Goal: Task Accomplishment & Management: Understand process/instructions

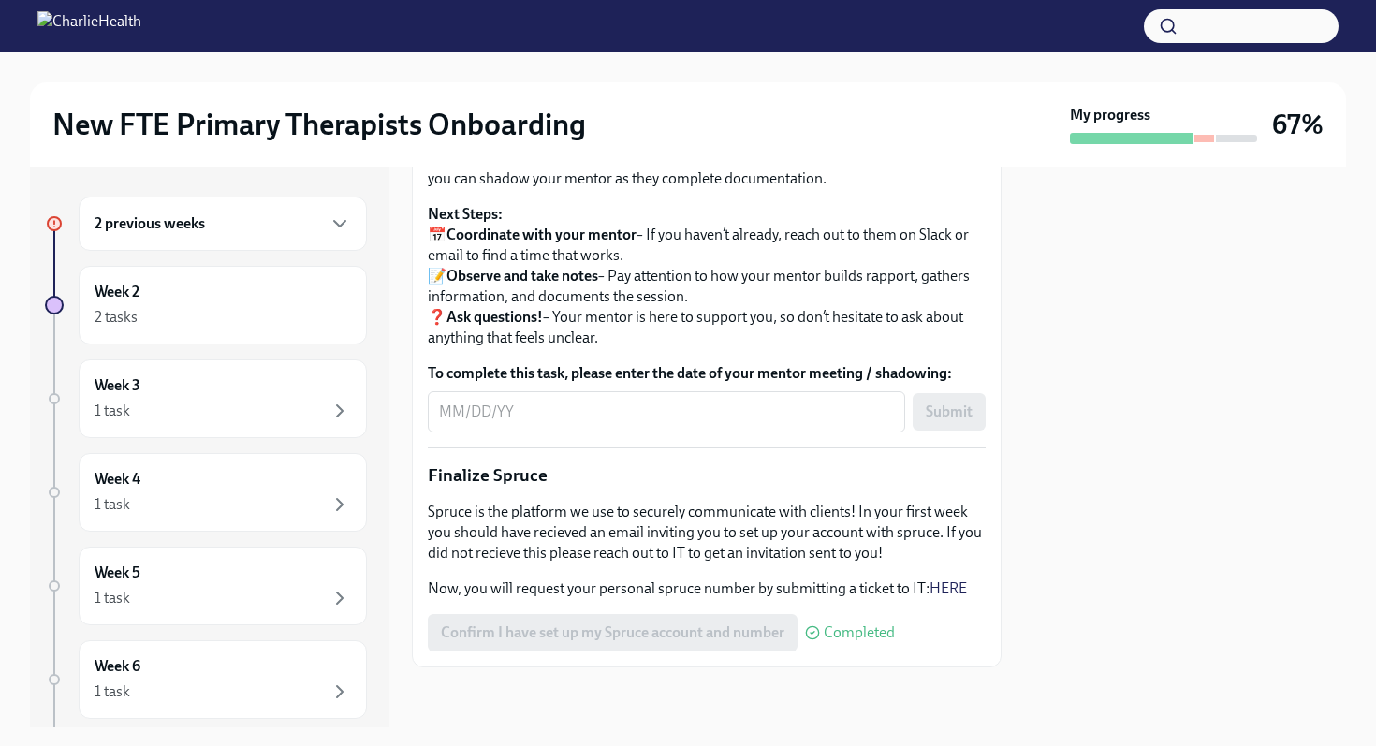
scroll to position [1747, 0]
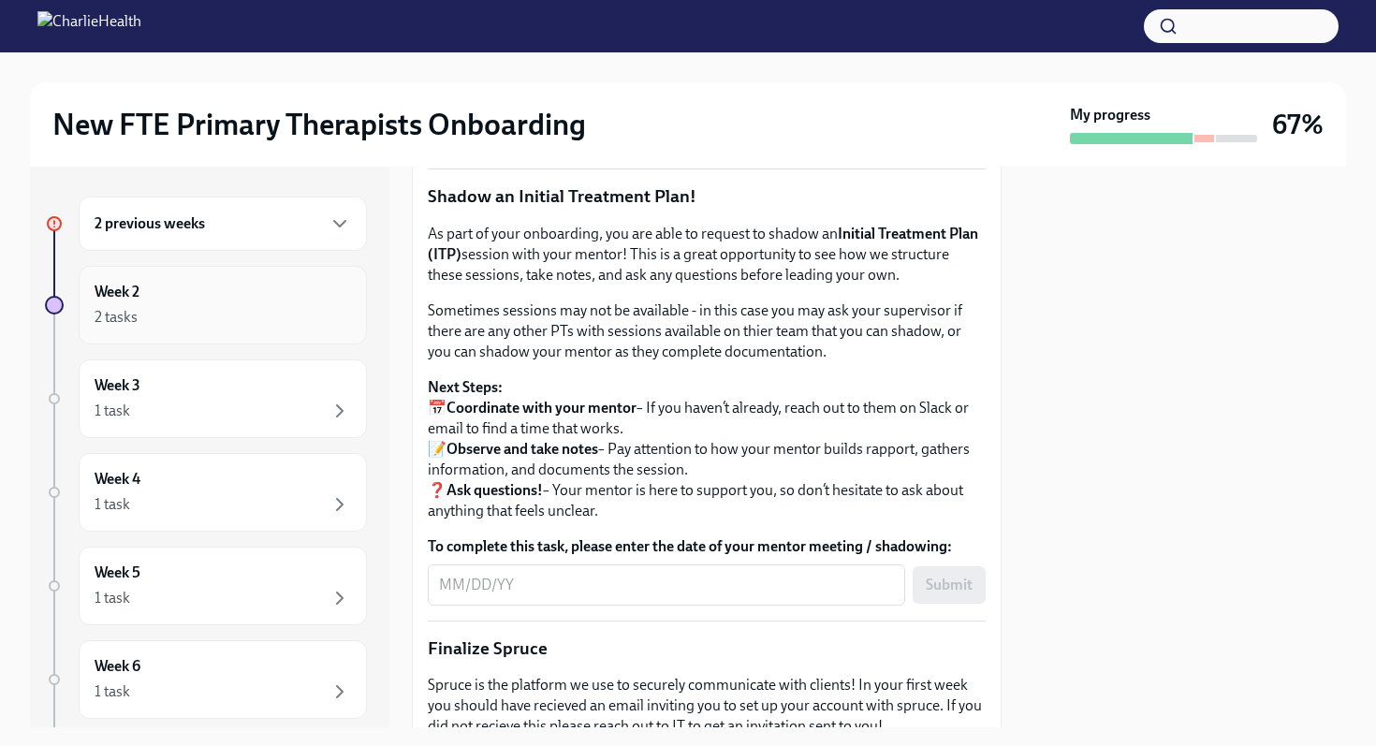
click at [214, 323] on div "2 tasks" at bounding box center [223, 317] width 256 height 22
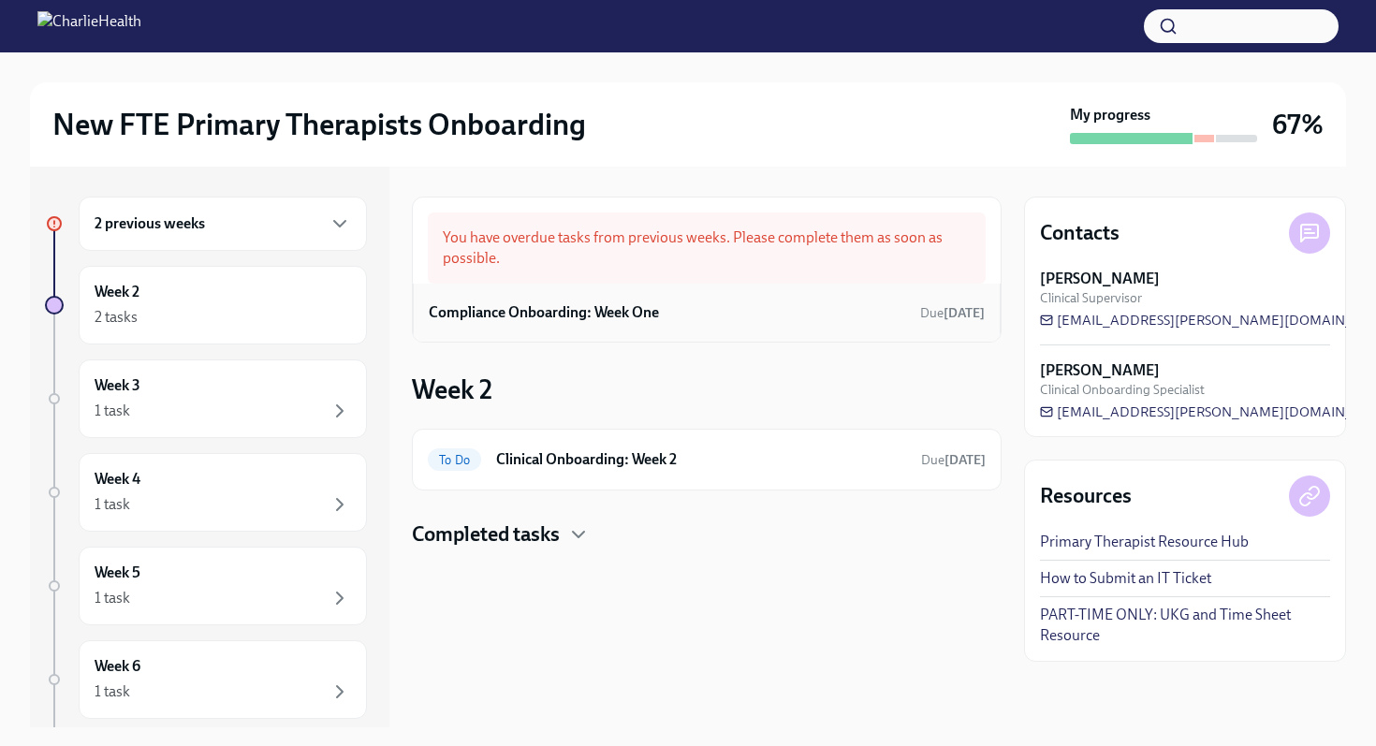
click at [614, 316] on h6 "Compliance Onboarding: Week One" at bounding box center [544, 312] width 230 height 21
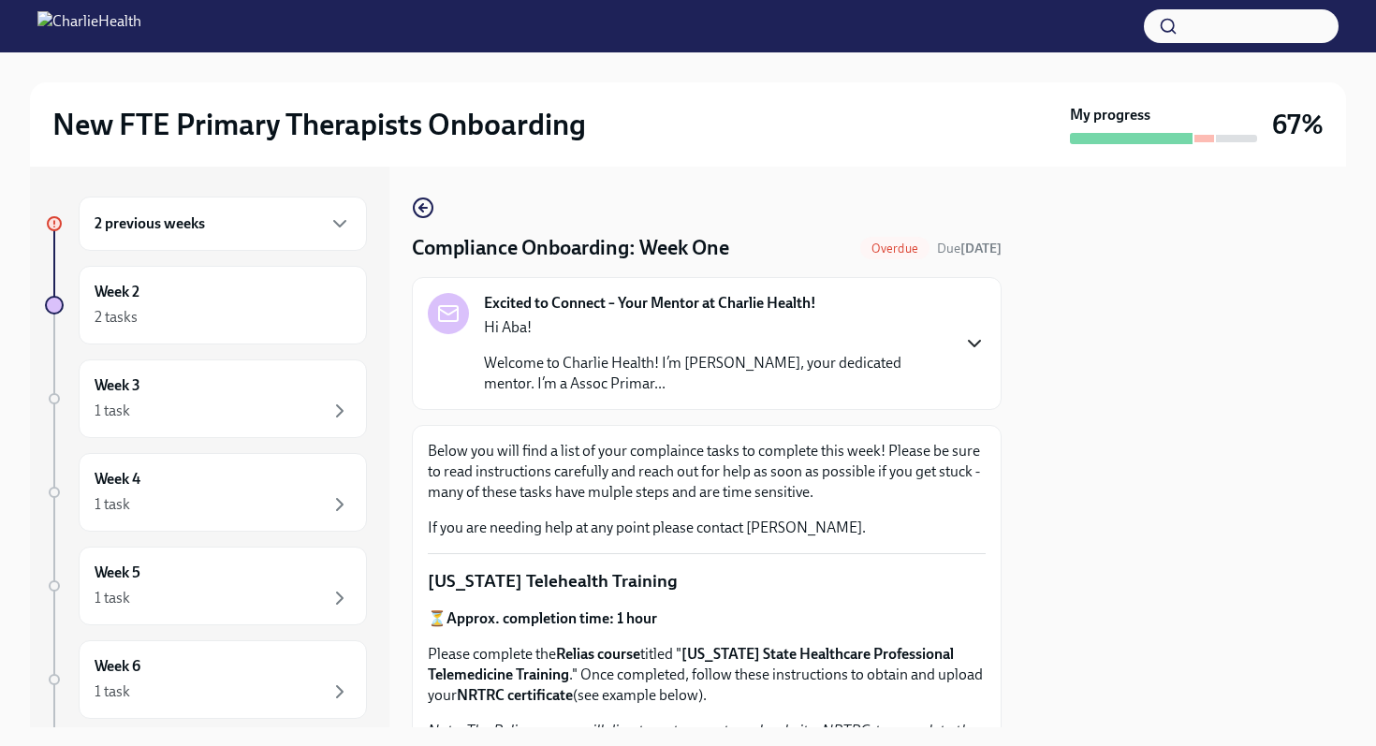
click at [966, 347] on icon "button" at bounding box center [974, 343] width 22 height 22
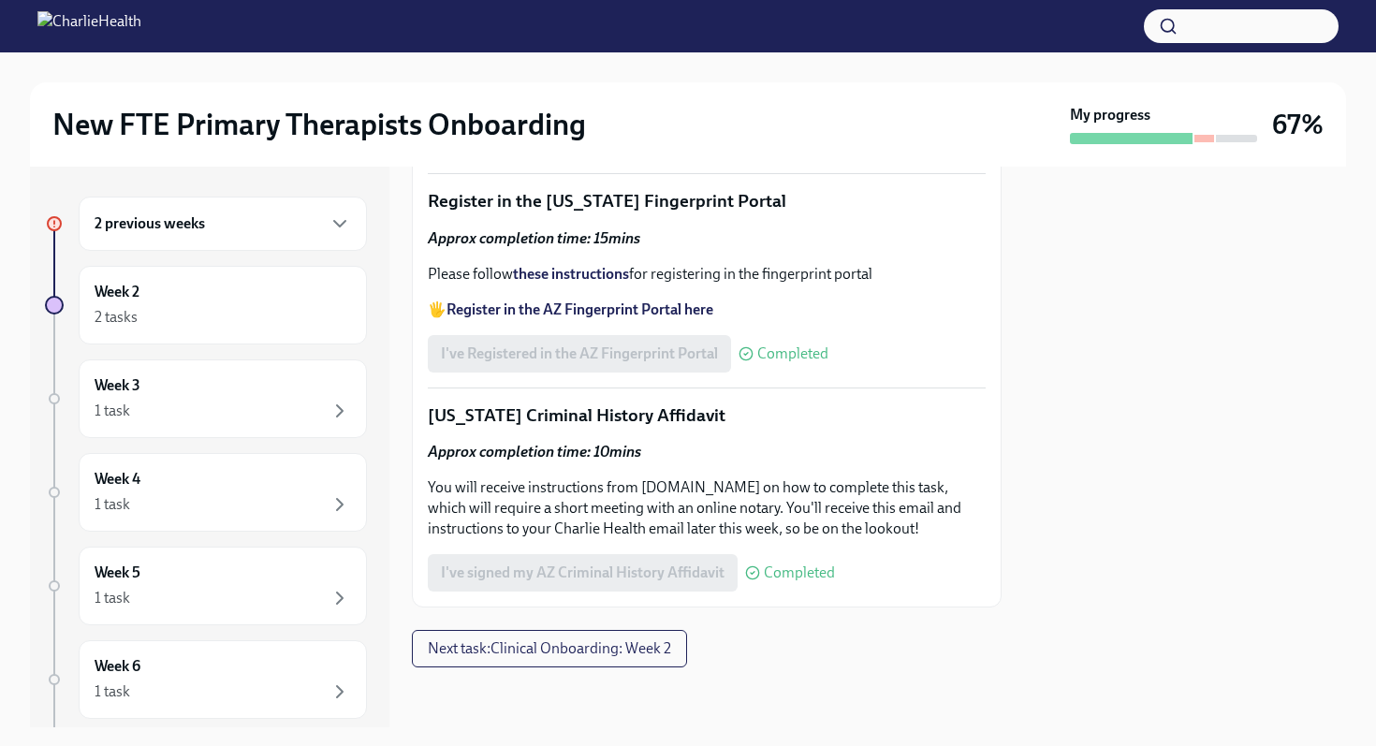
scroll to position [3048, 0]
click at [600, 643] on span "Next task : Clinical Onboarding: Week 2" at bounding box center [549, 648] width 243 height 19
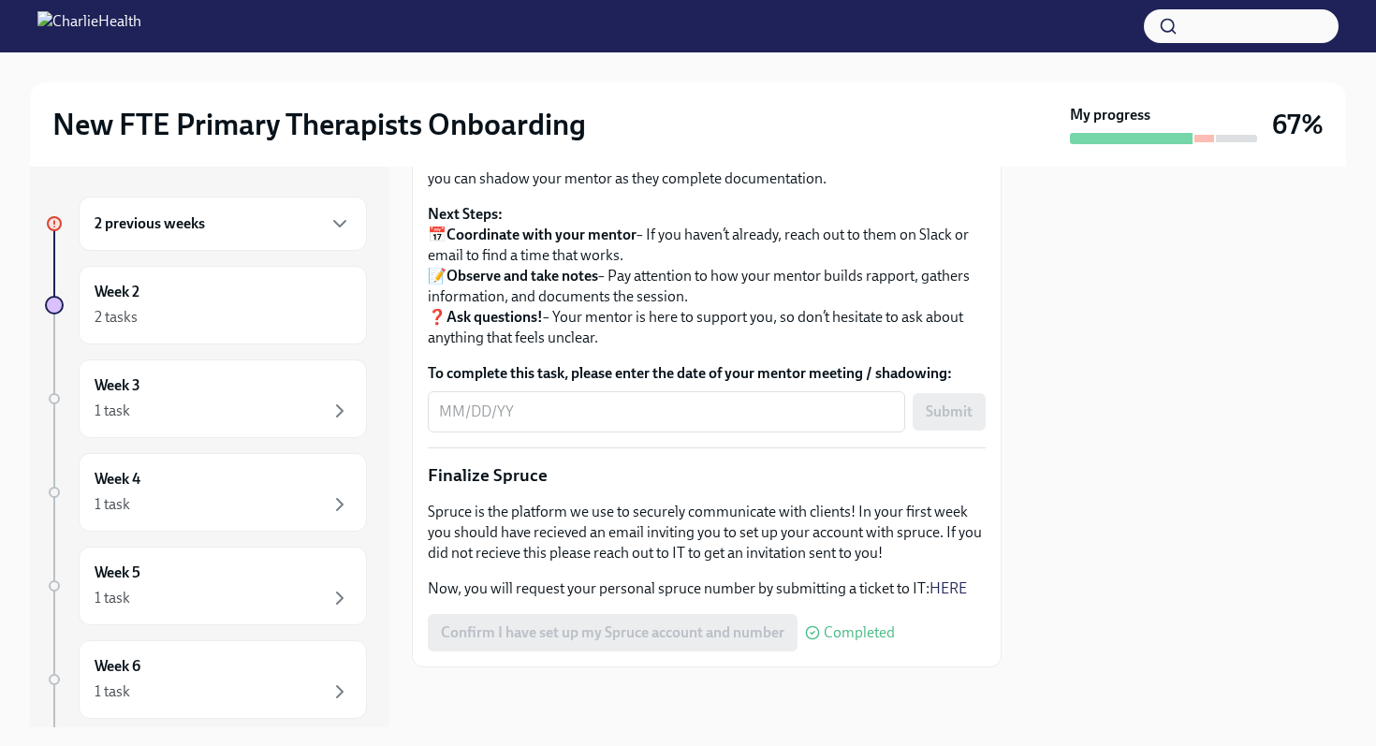
scroll to position [1992, 0]
